Goal: Book appointment/travel/reservation

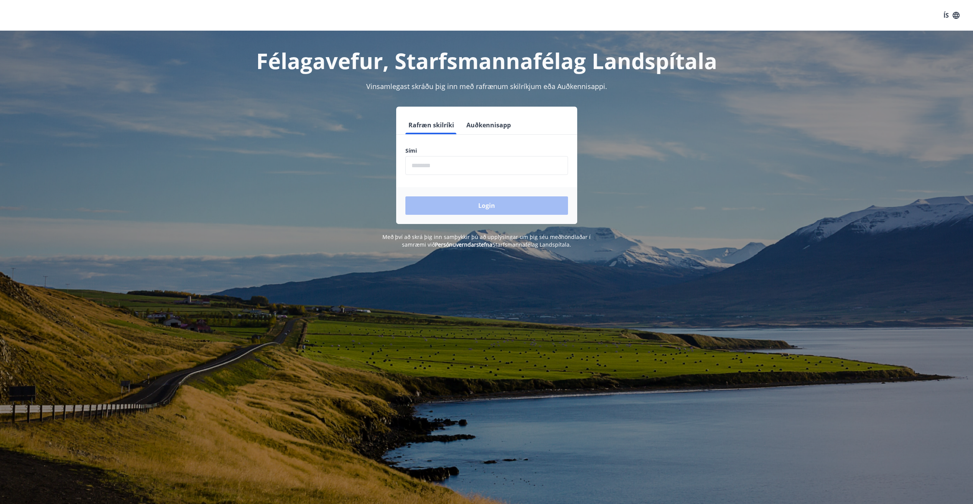
click at [457, 165] on input "phone" at bounding box center [486, 165] width 163 height 19
type input "********"
click at [455, 207] on button "Login" at bounding box center [486, 205] width 163 height 18
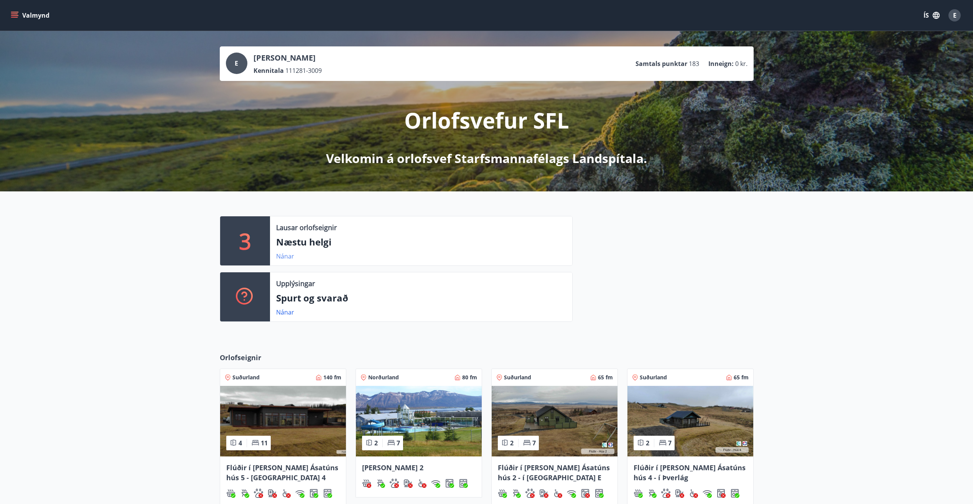
click at [283, 255] on link "Nánar" at bounding box center [285, 256] width 18 height 8
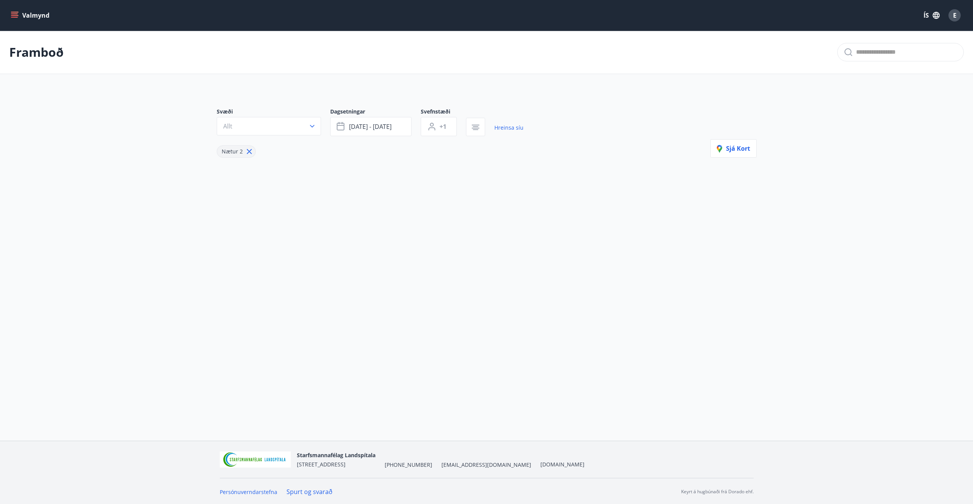
type input "*"
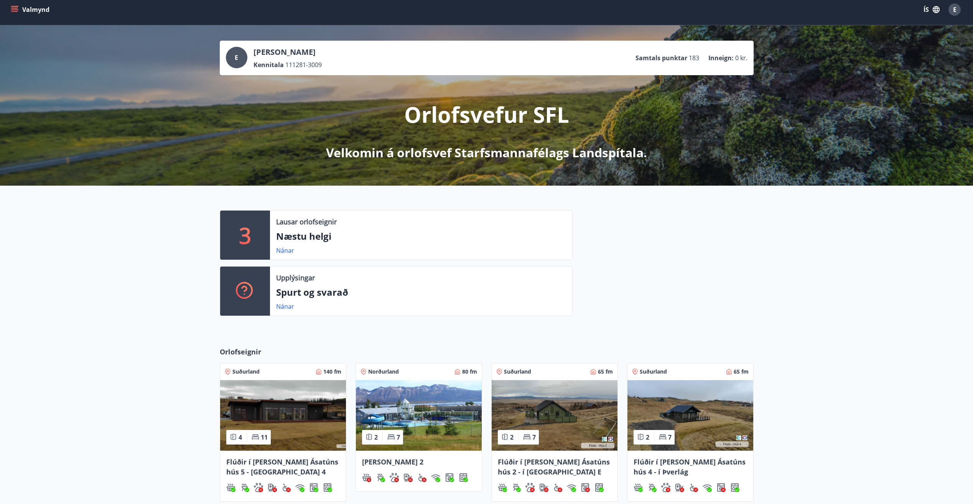
scroll to position [138, 0]
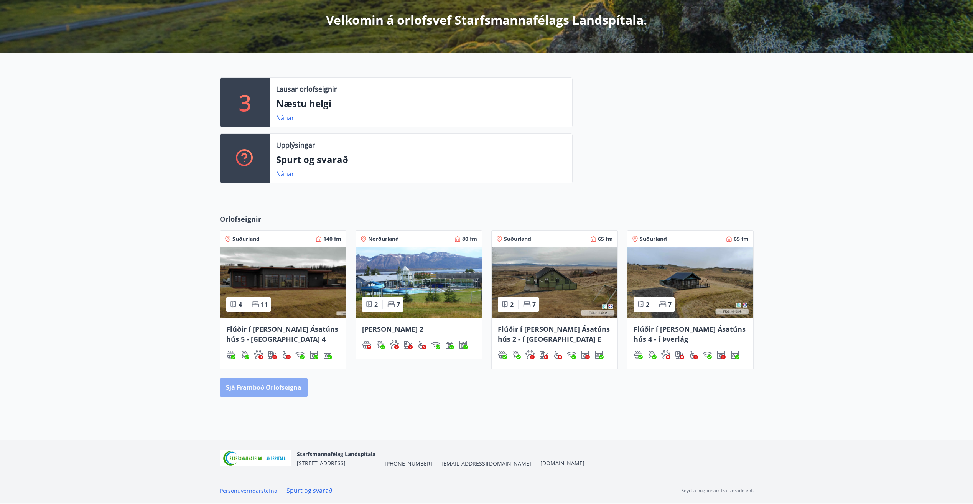
click at [296, 383] on button "Sjá framboð orlofseigna" at bounding box center [264, 387] width 88 height 18
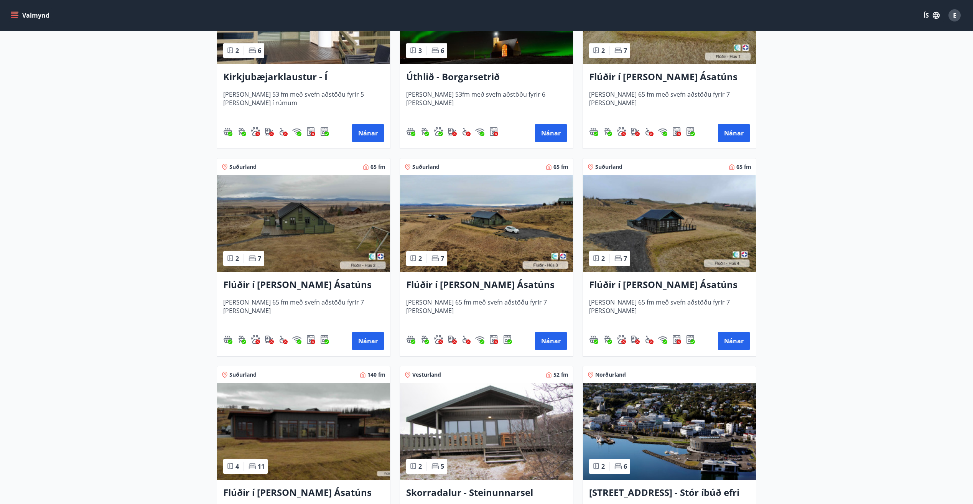
scroll to position [307, 0]
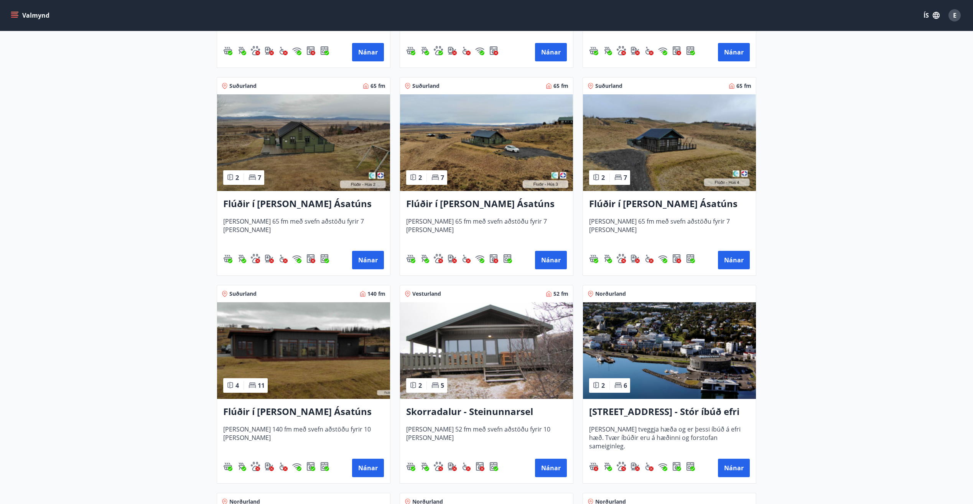
click at [473, 408] on h3 "Skorradalur - Steinunnarsel" at bounding box center [486, 412] width 161 height 14
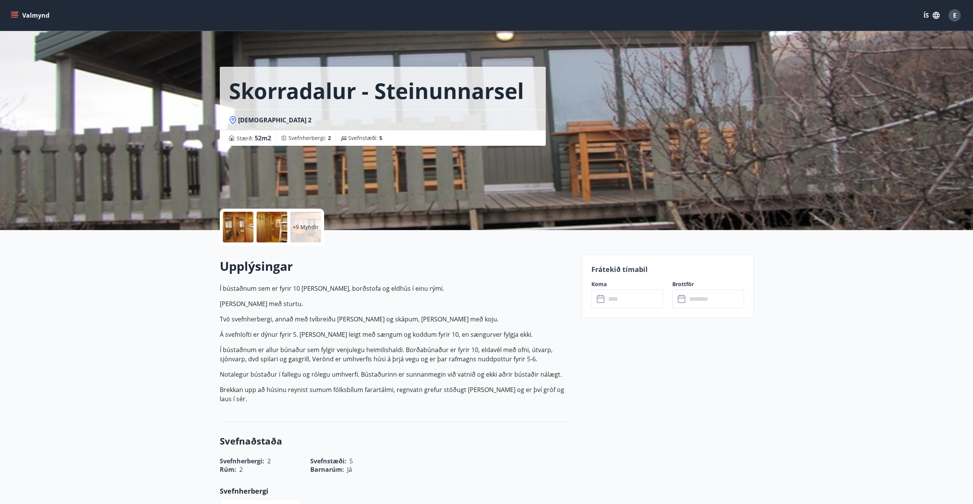
click at [241, 230] on div at bounding box center [238, 227] width 31 height 31
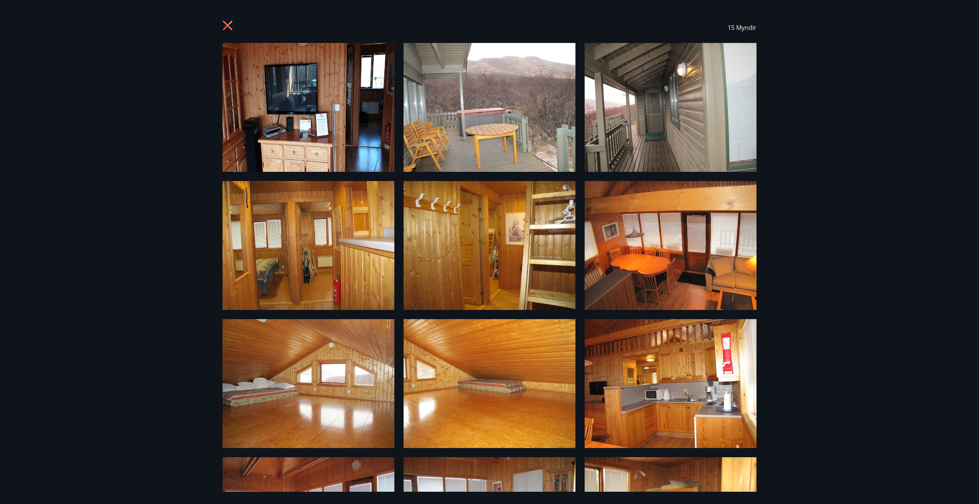
click at [227, 26] on icon at bounding box center [228, 26] width 2 height 2
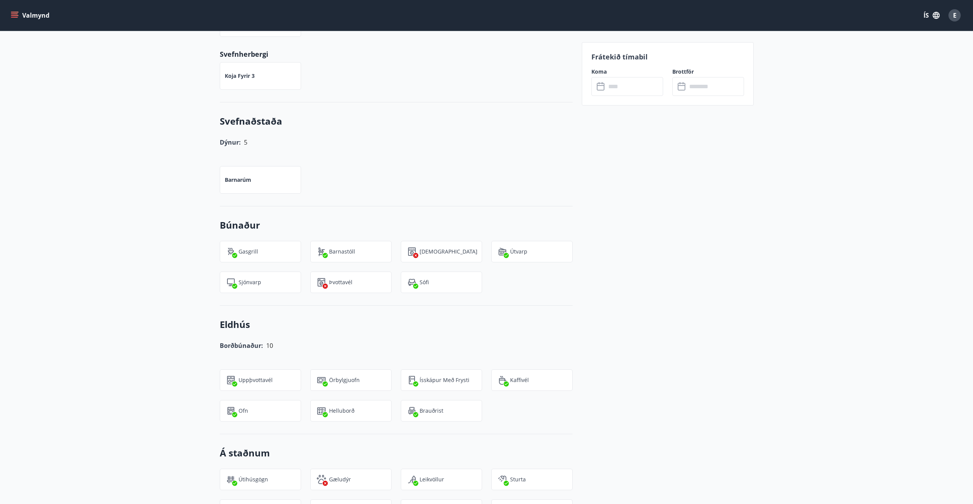
scroll to position [260, 0]
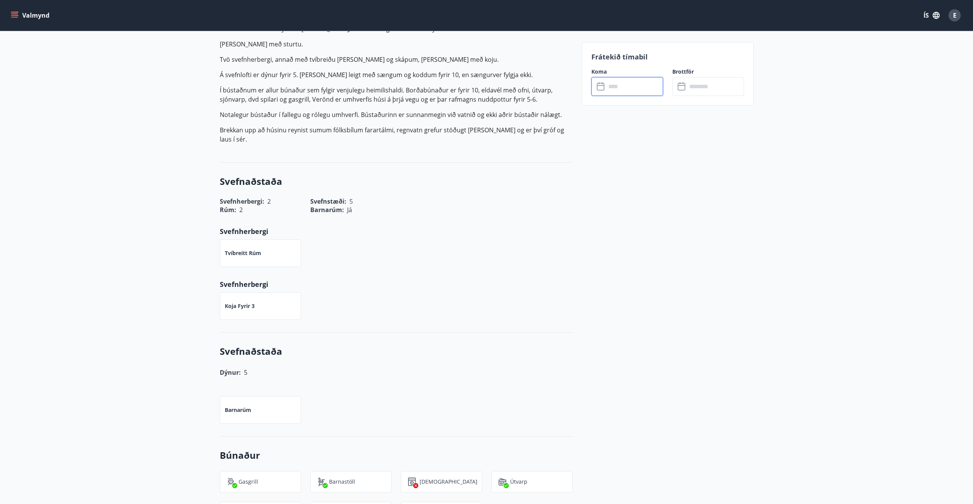
click at [632, 91] on input "text" at bounding box center [634, 86] width 57 height 19
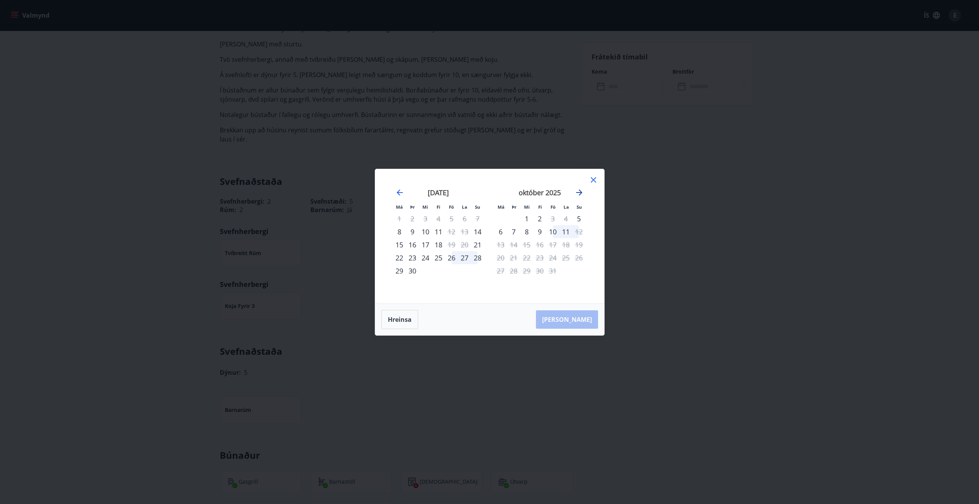
click at [580, 192] on icon "Move forward to switch to the next month." at bounding box center [579, 192] width 6 height 6
click at [400, 192] on icon "Move backward to switch to the previous month." at bounding box center [399, 192] width 6 height 6
click at [400, 192] on icon "Move backward to switch to the previous month." at bounding box center [399, 192] width 9 height 9
click at [451, 256] on div "26" at bounding box center [451, 257] width 13 height 13
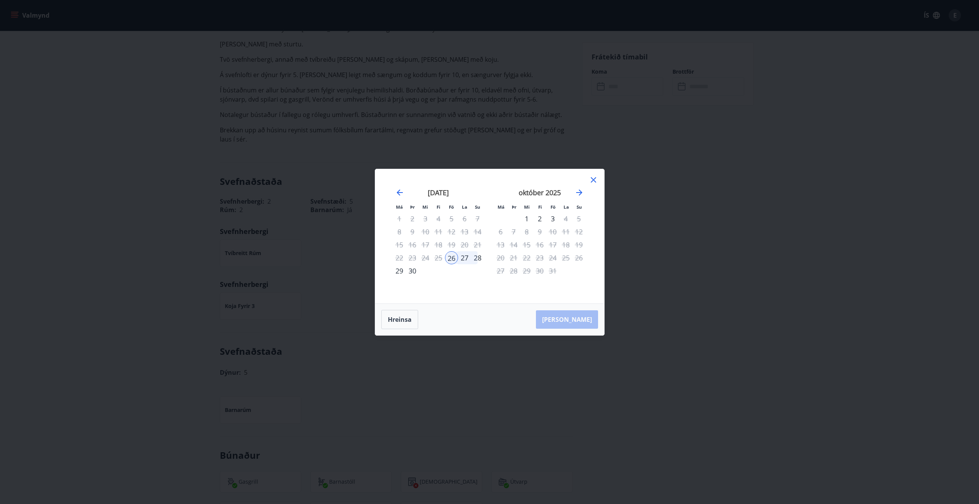
click at [480, 258] on div "28" at bounding box center [477, 257] width 13 height 13
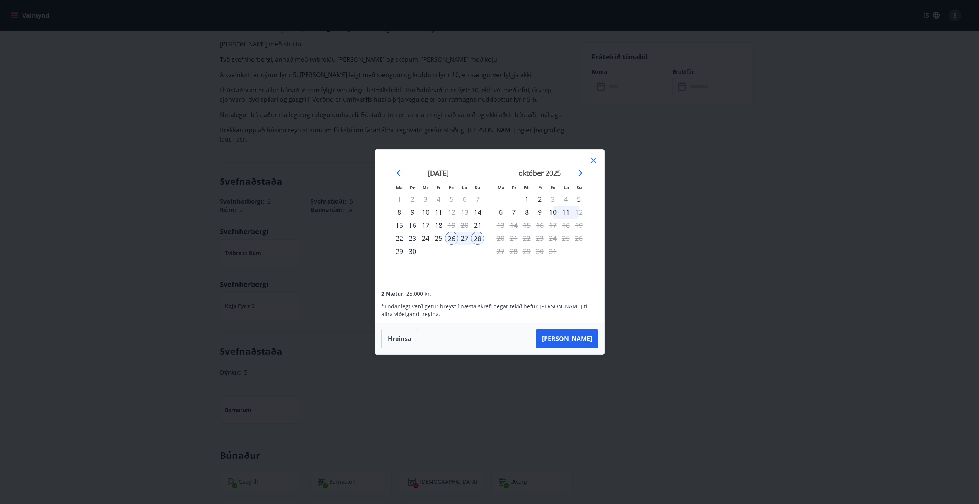
click at [591, 160] on icon at bounding box center [593, 160] width 9 height 9
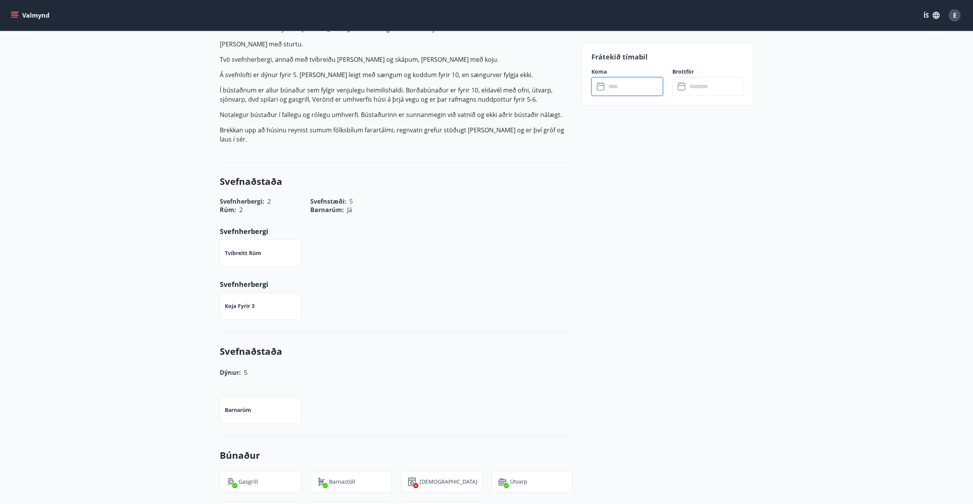
scroll to position [0, 0]
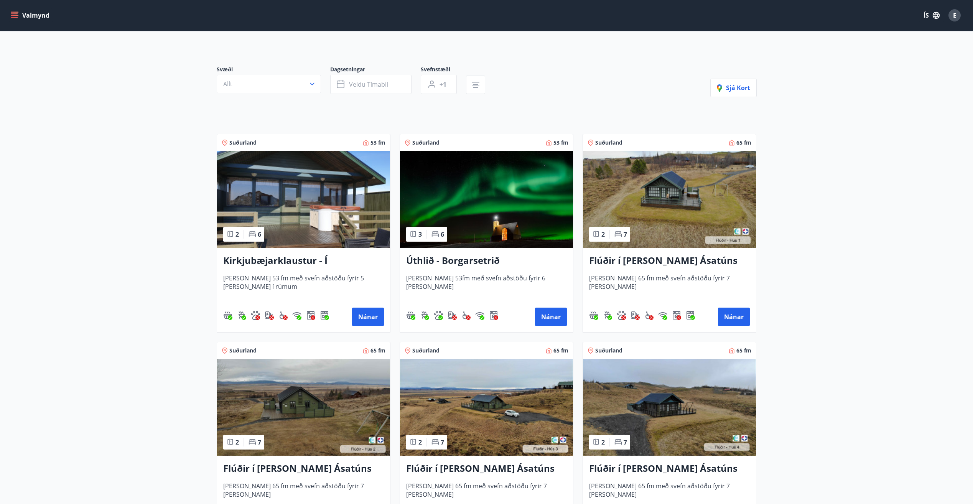
scroll to position [153, 0]
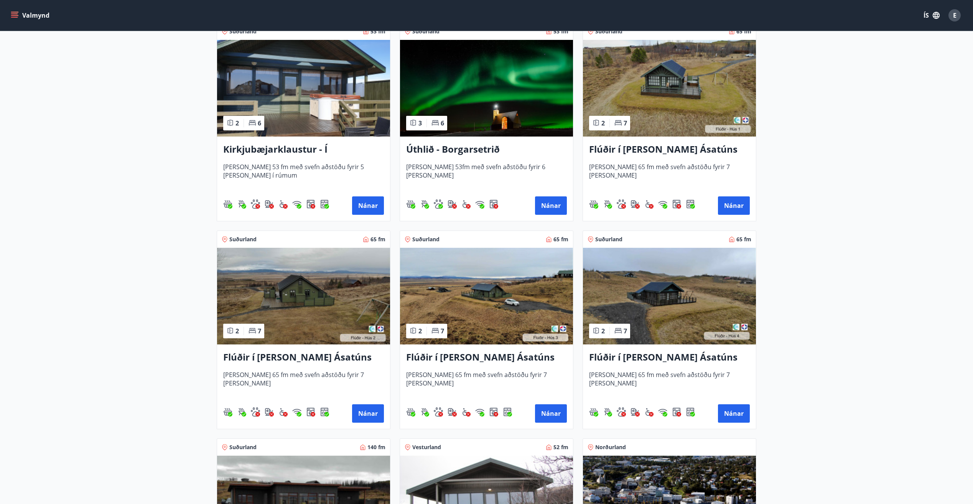
click at [331, 359] on h3 "Flúðir í [PERSON_NAME] Ásatúns hús 2 - í [GEOGRAPHIC_DATA] E" at bounding box center [303, 357] width 161 height 14
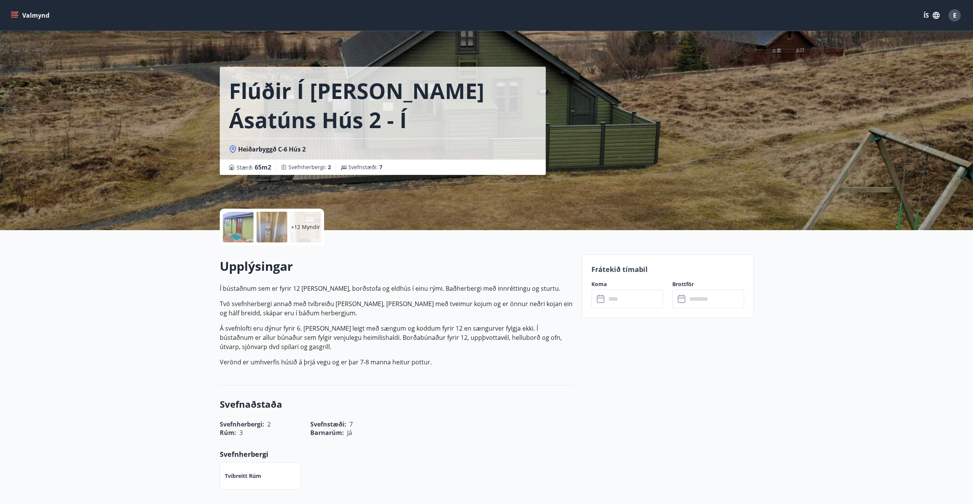
click at [640, 304] on input "text" at bounding box center [634, 299] width 57 height 19
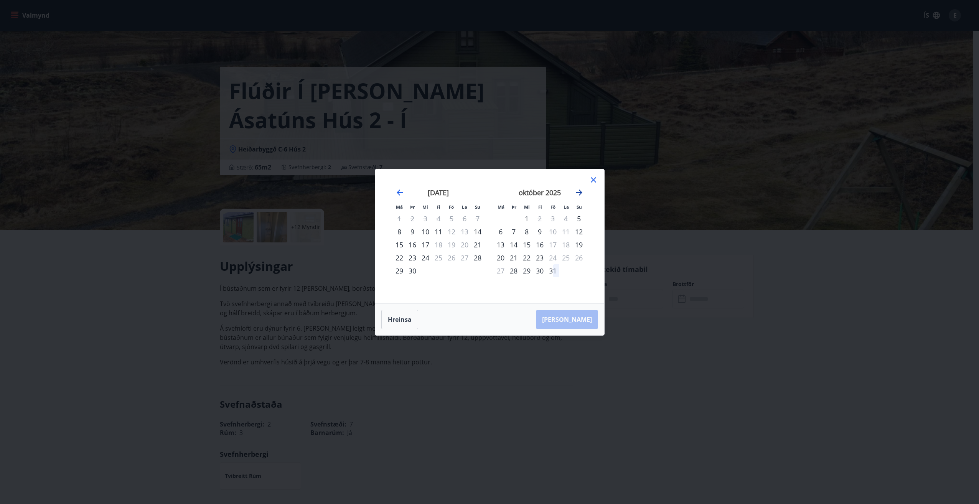
click at [578, 192] on icon "Move forward to switch to the next month." at bounding box center [579, 192] width 6 height 6
click at [400, 193] on icon "Move backward to switch to the previous month." at bounding box center [399, 192] width 9 height 9
click at [593, 180] on icon at bounding box center [592, 179] width 1 height 1
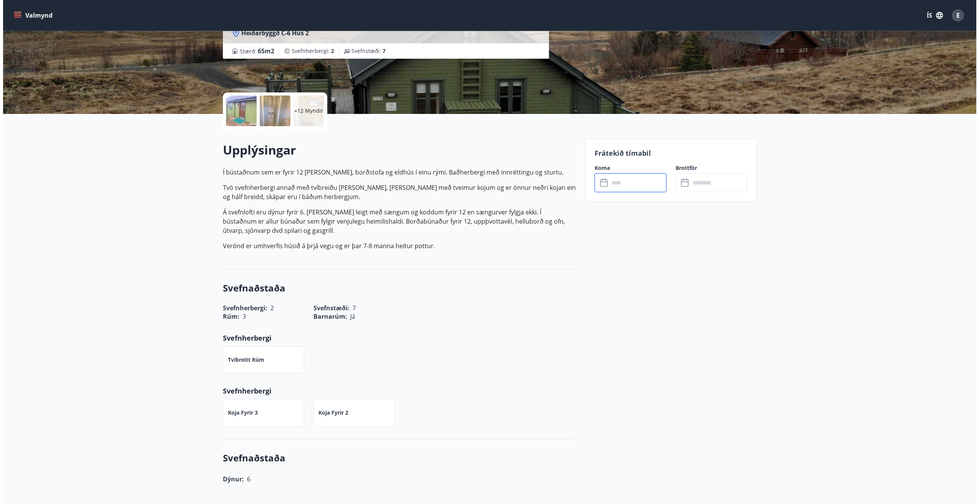
scroll to position [69, 0]
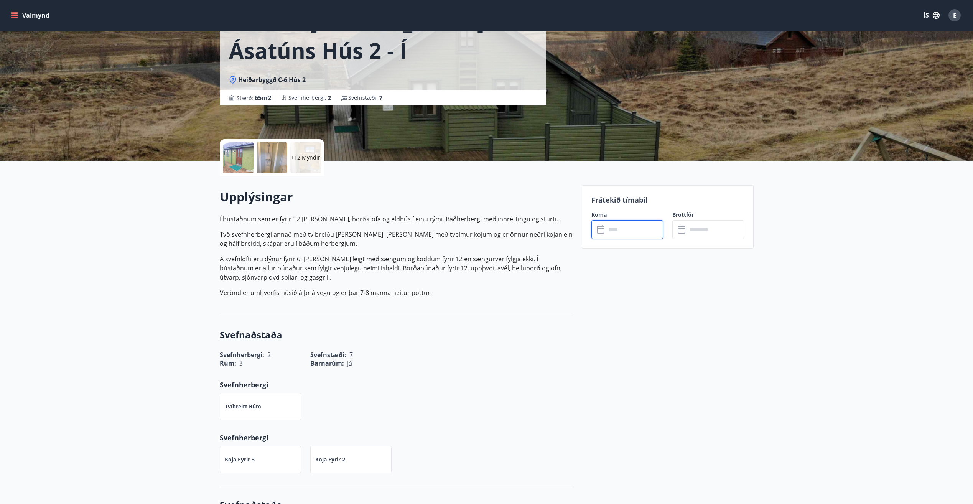
click at [243, 160] on div at bounding box center [238, 157] width 31 height 31
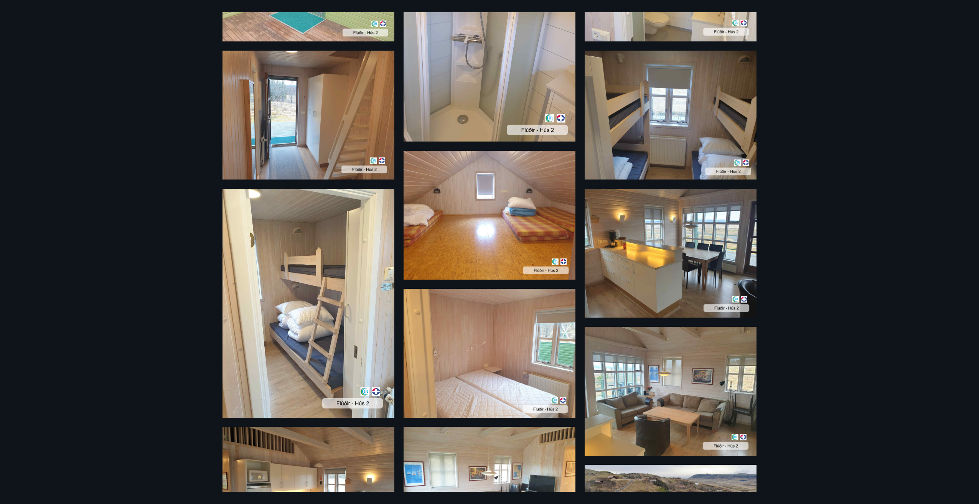
scroll to position [441, 0]
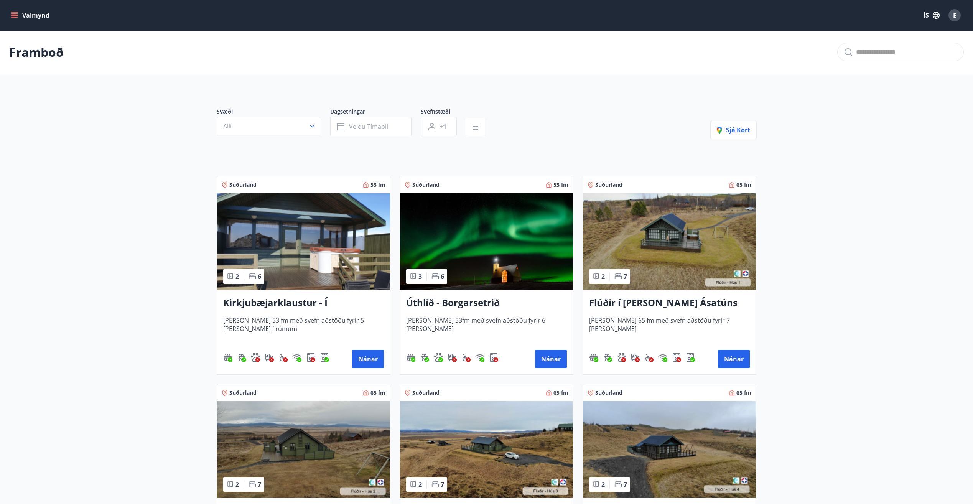
click at [697, 299] on h3 "Flúðir í [PERSON_NAME] Ásatúns hús 1 - í [GEOGRAPHIC_DATA] C" at bounding box center [669, 303] width 161 height 14
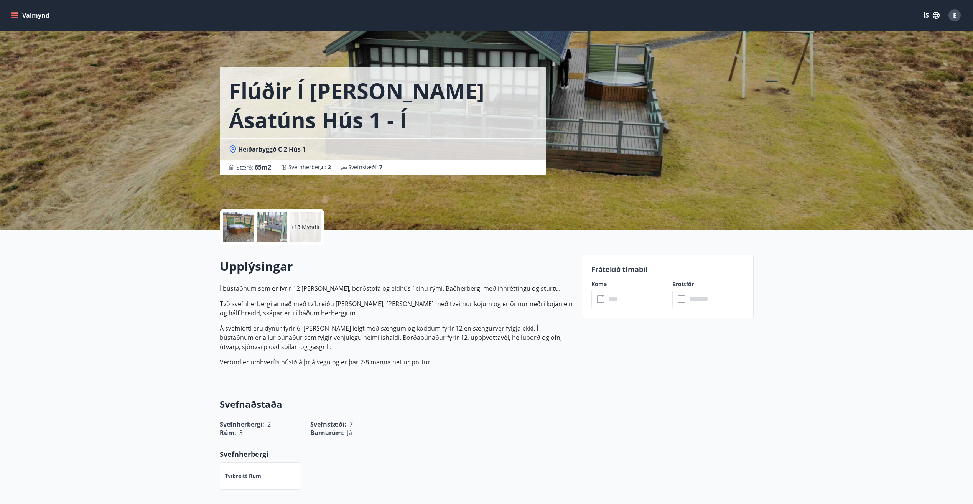
click at [248, 228] on div at bounding box center [238, 227] width 31 height 31
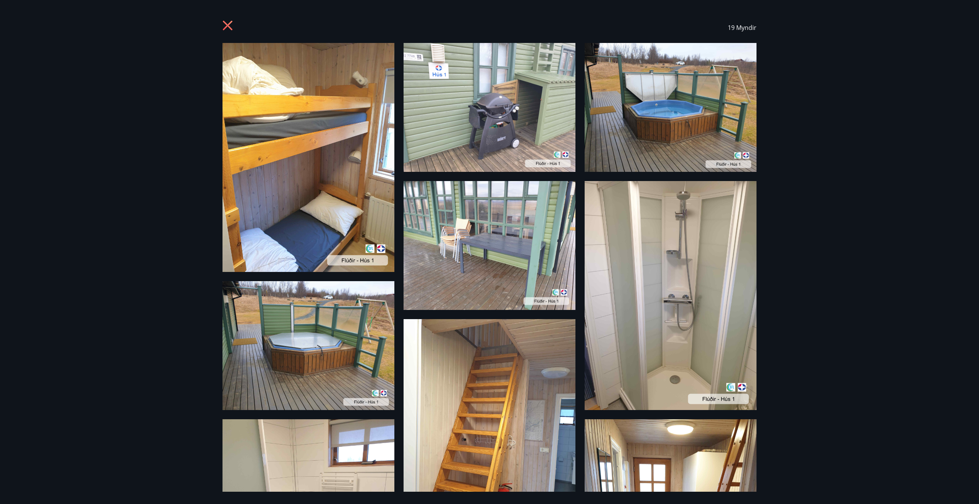
drag, startPoint x: 248, startPoint y: 228, endPoint x: 903, endPoint y: 175, distance: 657.4
click at [903, 175] on div "19 Myndir" at bounding box center [489, 252] width 979 height 504
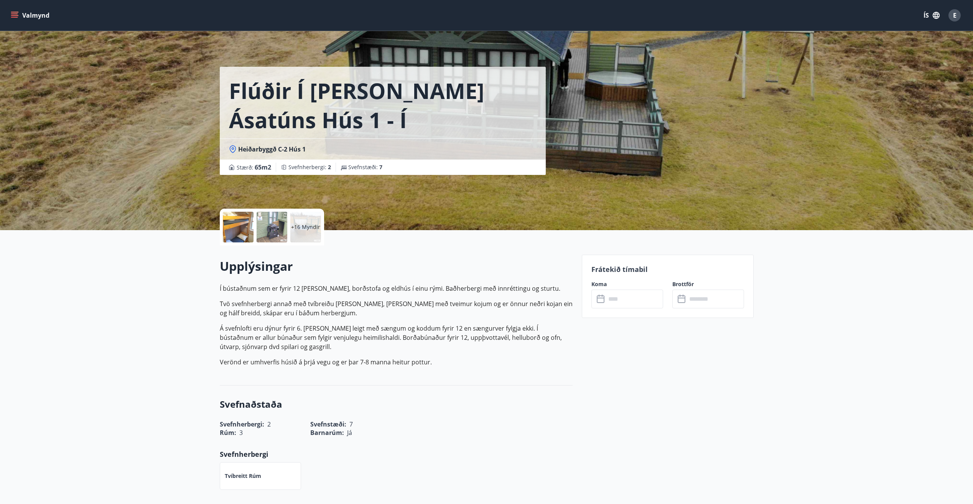
click at [225, 231] on div at bounding box center [238, 227] width 31 height 31
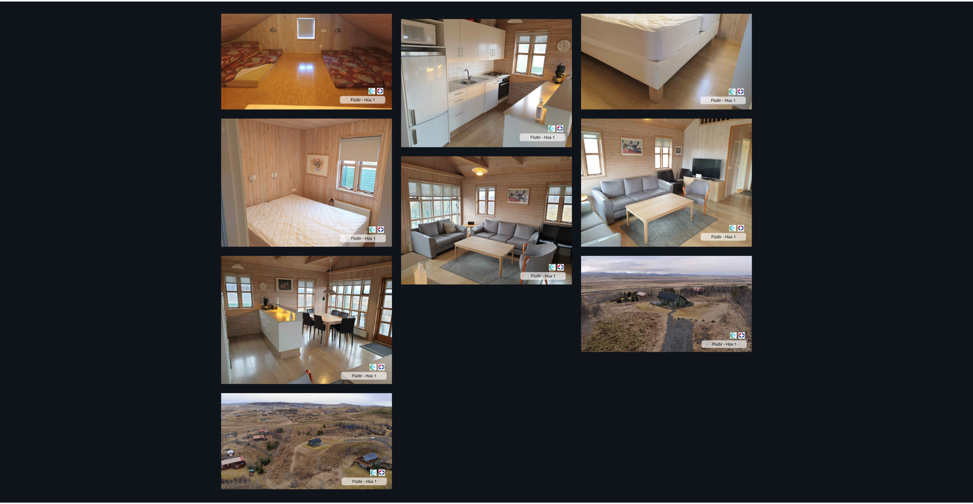
scroll to position [679, 0]
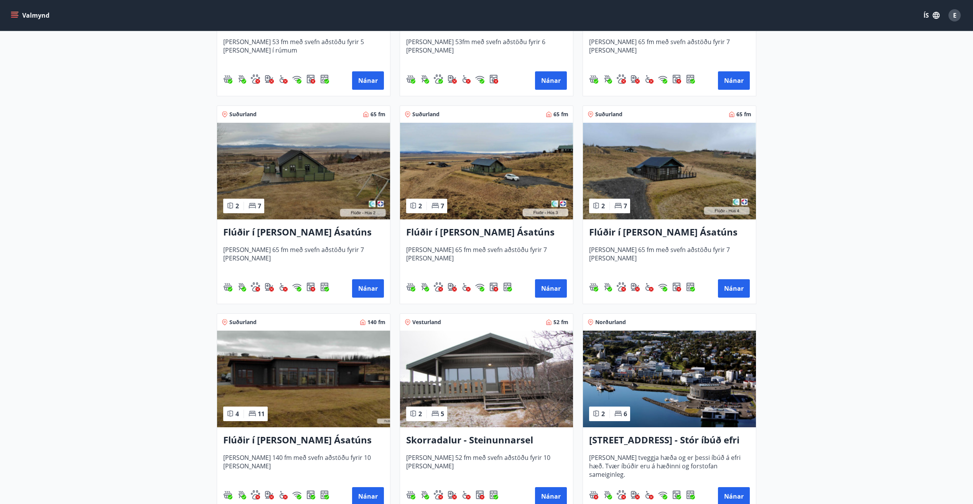
scroll to position [383, 0]
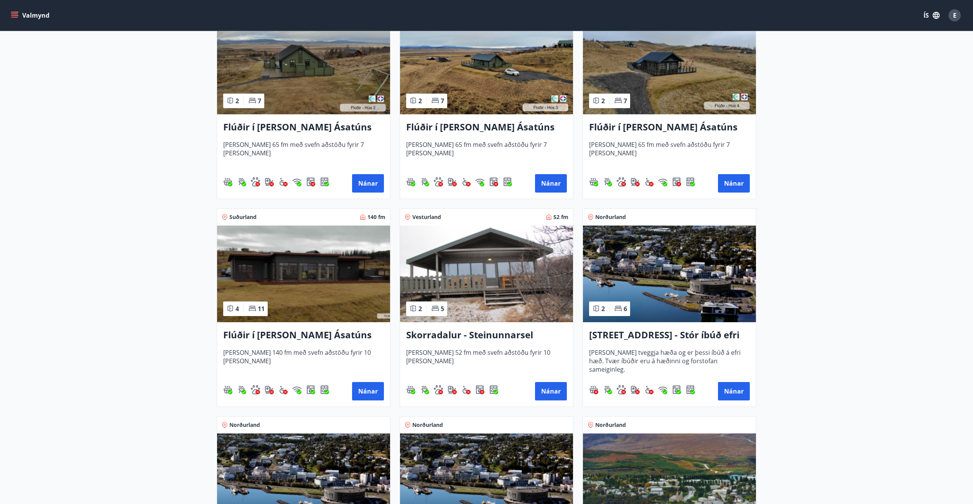
click at [280, 335] on h3 "Flúðir í [PERSON_NAME] Ásatúns hús 5 - [GEOGRAPHIC_DATA] 4" at bounding box center [303, 335] width 161 height 14
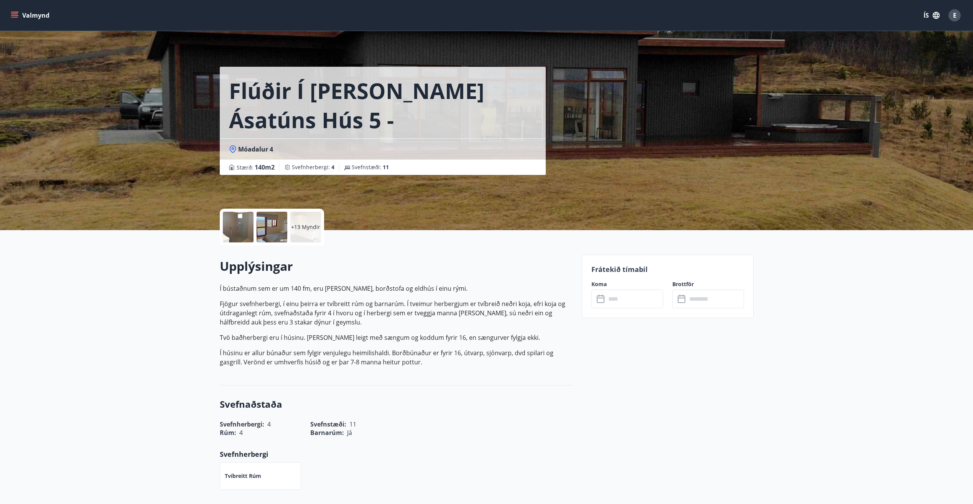
click at [235, 234] on div at bounding box center [238, 227] width 31 height 31
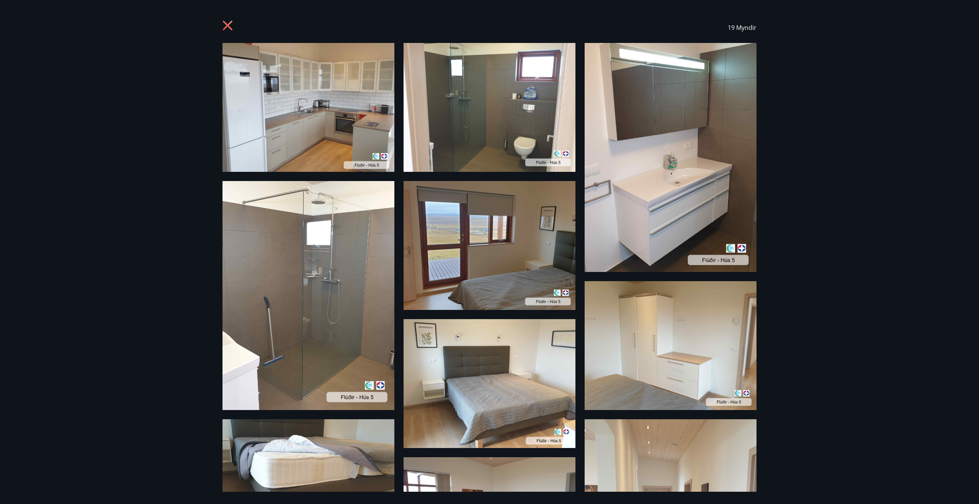
click at [229, 23] on icon at bounding box center [228, 26] width 12 height 12
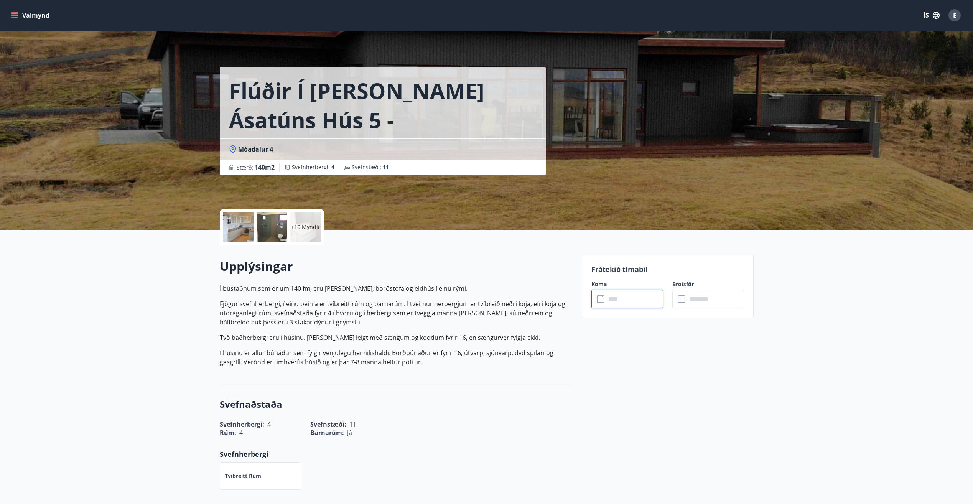
click at [631, 297] on input "text" at bounding box center [634, 299] width 57 height 19
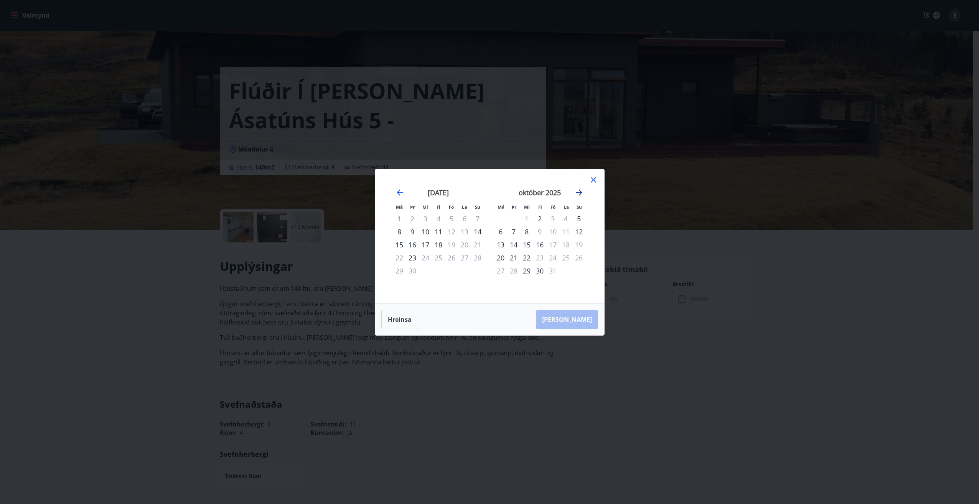
click at [579, 191] on icon "Move forward to switch to the next month." at bounding box center [579, 192] width 6 height 6
click at [579, 191] on icon "Move forward to switch to the next month." at bounding box center [578, 192] width 9 height 9
click at [594, 180] on icon at bounding box center [593, 179] width 9 height 9
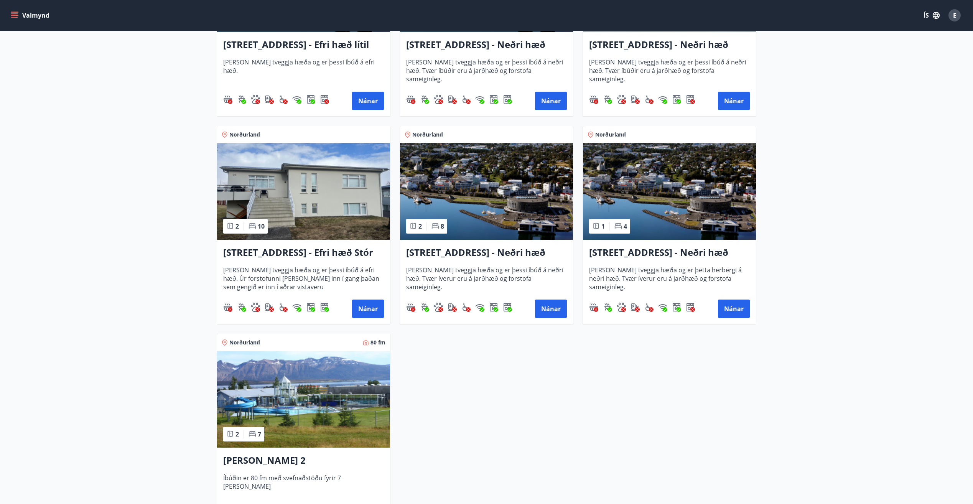
scroll to position [781, 0]
